Goal: Find specific page/section: Find specific page/section

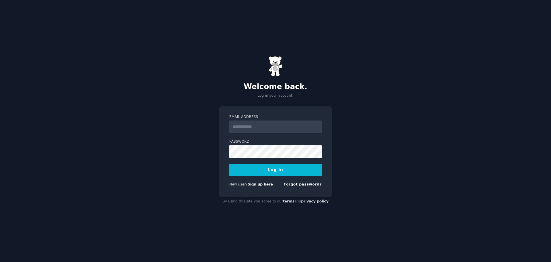
type input "**********"
click at [279, 169] on button "Log In" at bounding box center [275, 170] width 92 height 12
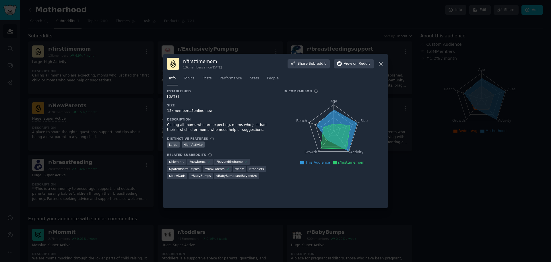
click at [380, 63] on icon at bounding box center [381, 64] width 6 height 6
